Goal: Information Seeking & Learning: Understand process/instructions

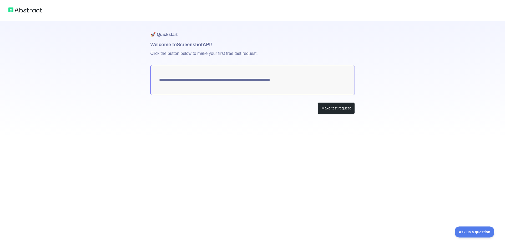
click at [292, 84] on textarea "**********" at bounding box center [252, 80] width 204 height 30
click at [316, 109] on div "Make test request" at bounding box center [252, 109] width 204 height 12
click at [321, 110] on button "Make test request" at bounding box center [335, 109] width 37 height 12
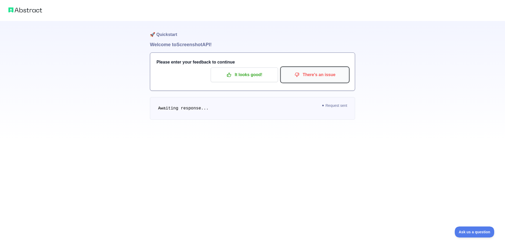
click at [314, 75] on p "There's an issue" at bounding box center [314, 74] width 59 height 9
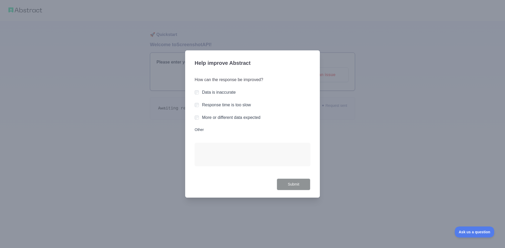
click at [217, 106] on label "Response time is too slow" at bounding box center [226, 105] width 49 height 4
click at [297, 185] on button "Submit" at bounding box center [294, 185] width 34 height 12
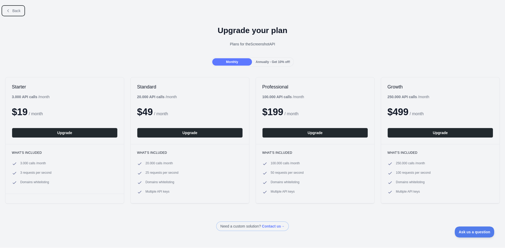
click at [22, 14] on button "Back" at bounding box center [13, 10] width 21 height 9
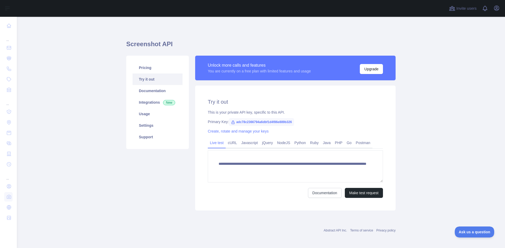
click at [248, 124] on span "adc78c2366794a6dbf1d4f86e889b326" at bounding box center [261, 122] width 65 height 8
click at [231, 145] on link "cURL" at bounding box center [232, 143] width 13 height 8
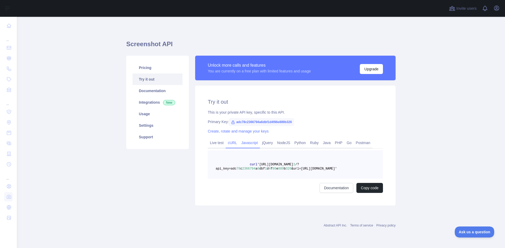
click at [245, 139] on link "Javascript" at bounding box center [249, 143] width 21 height 8
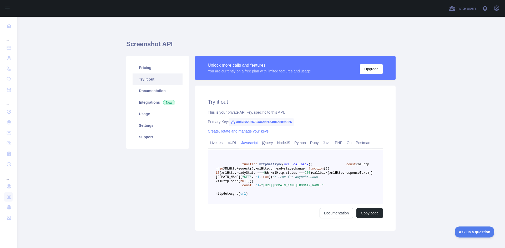
scroll to position [26, 0]
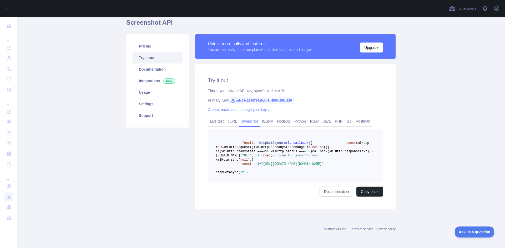
click at [266, 129] on pre "function httpGetAsync ( url, callback ) { const xmlHttp = new XMLHttpRequest();…" at bounding box center [295, 156] width 175 height 54
click at [266, 119] on link "jQuery" at bounding box center [267, 121] width 15 height 8
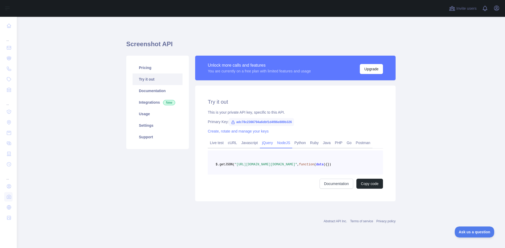
click at [284, 139] on link "NodeJS" at bounding box center [283, 143] width 17 height 8
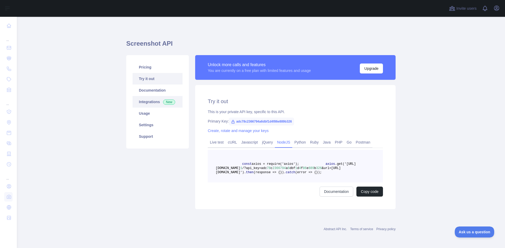
click at [151, 96] on link "Integrations New" at bounding box center [158, 102] width 50 height 12
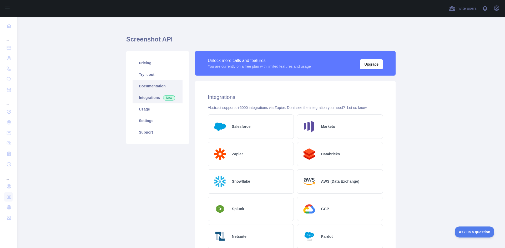
click at [149, 84] on link "Documentation" at bounding box center [158, 86] width 50 height 12
click at [162, 90] on link "Documentation" at bounding box center [158, 86] width 50 height 12
click at [167, 77] on link "Try it out" at bounding box center [158, 75] width 50 height 12
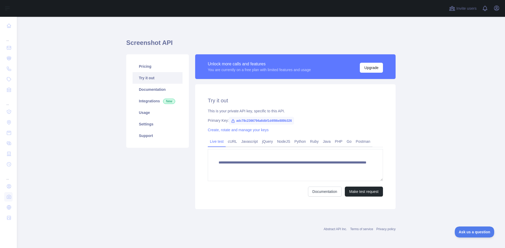
click at [284, 122] on span "adc78c2366794a6dbf1d4f86e889b326" at bounding box center [261, 121] width 65 height 8
drag, startPoint x: 289, startPoint y: 120, endPoint x: 232, endPoint y: 122, distance: 57.6
click at [232, 122] on span "adc78c2366794a6dbf1d4f86e889b326" at bounding box center [261, 121] width 65 height 8
copy span "adc78c2366794a6dbf1d4f86e889b326"
